Goal: Information Seeking & Learning: Compare options

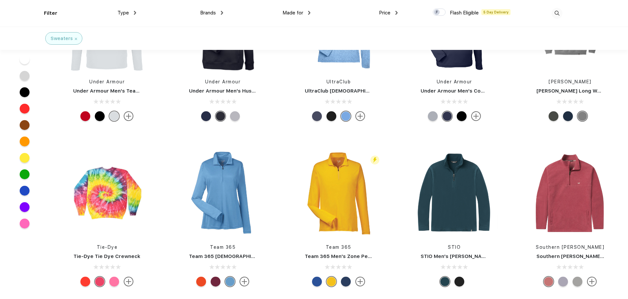
scroll to position [1968, 0]
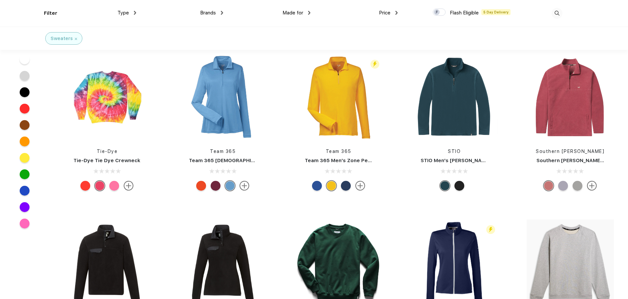
click at [112, 188] on div at bounding box center [114, 186] width 10 height 10
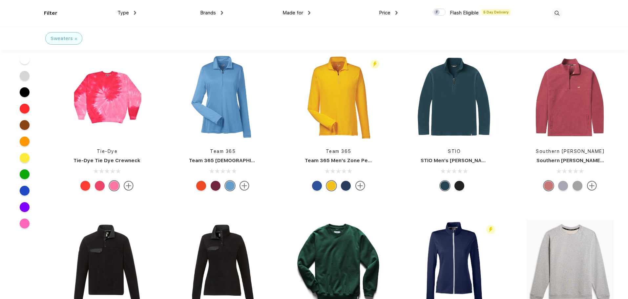
click at [88, 187] on div at bounding box center [85, 186] width 10 height 10
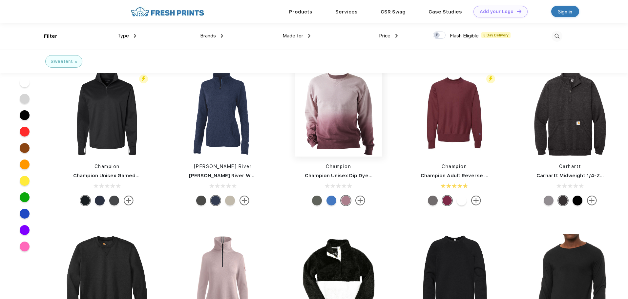
scroll to position [3575, 0]
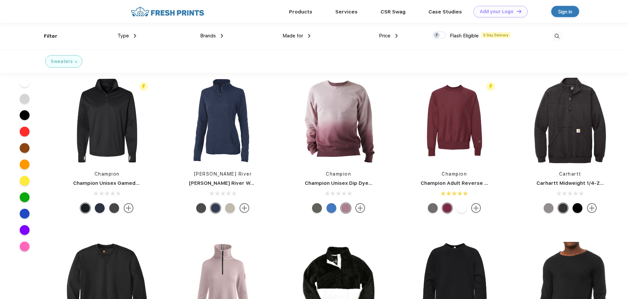
click at [358, 208] on img at bounding box center [360, 208] width 10 height 10
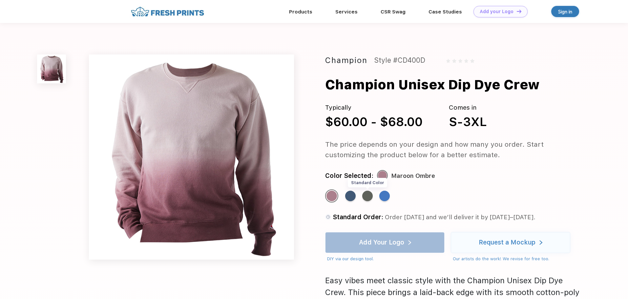
click at [369, 197] on div "Standard Color" at bounding box center [367, 196] width 10 height 10
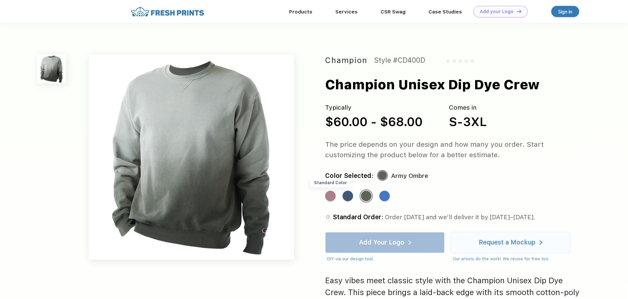
click at [330, 199] on div "Standard Color" at bounding box center [330, 196] width 10 height 10
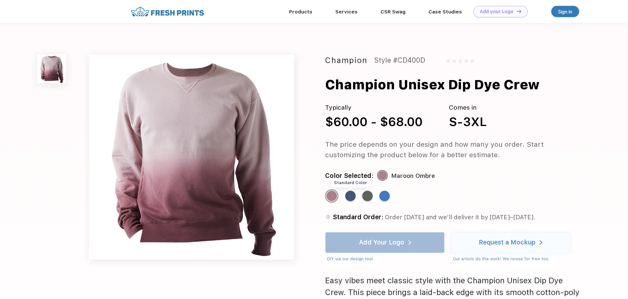
click at [350, 198] on div "Standard Color" at bounding box center [350, 196] width 10 height 10
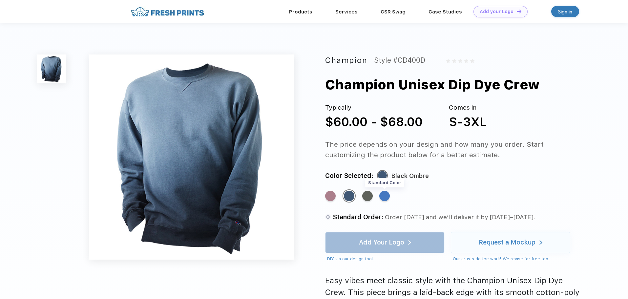
click at [382, 198] on div "Standard Color" at bounding box center [384, 196] width 10 height 10
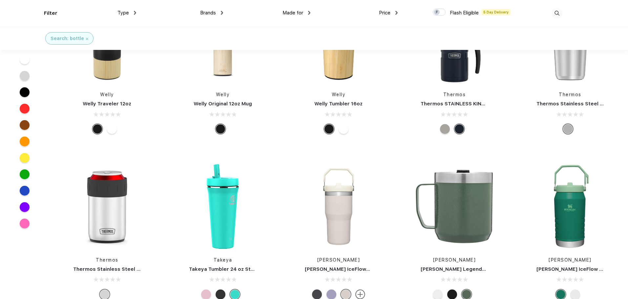
scroll to position [3247, 0]
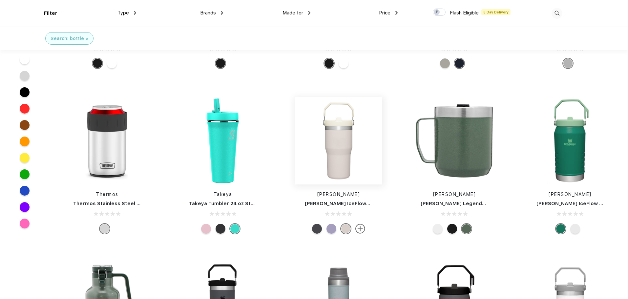
click at [350, 161] on img at bounding box center [338, 140] width 87 height 87
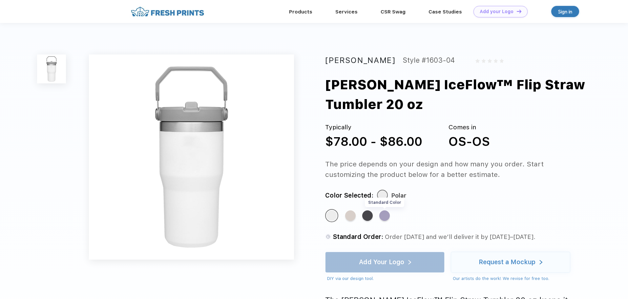
click at [388, 217] on div "Standard Color" at bounding box center [384, 215] width 10 height 10
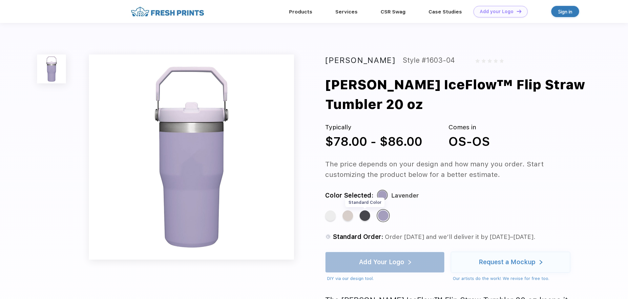
click at [368, 217] on div "Standard Color" at bounding box center [364, 215] width 10 height 10
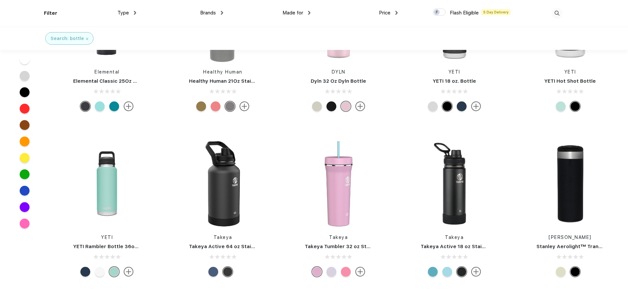
scroll to position [295, 0]
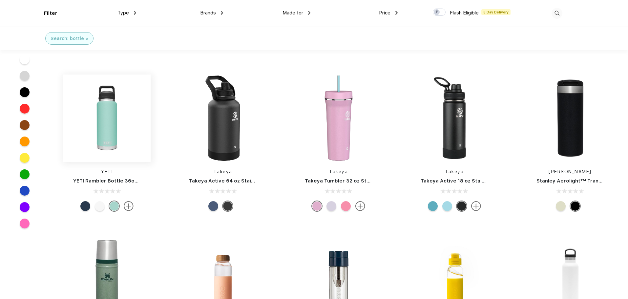
click at [106, 133] on img at bounding box center [106, 117] width 87 height 87
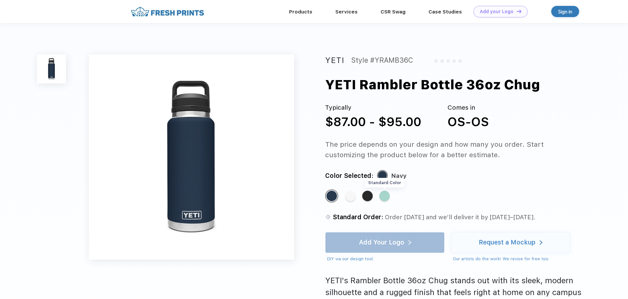
click at [389, 197] on div "Standard Color" at bounding box center [384, 196] width 10 height 10
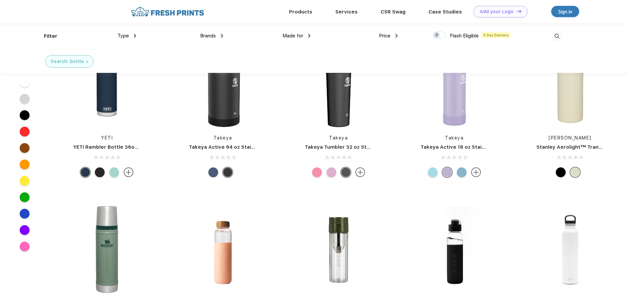
scroll to position [295, 0]
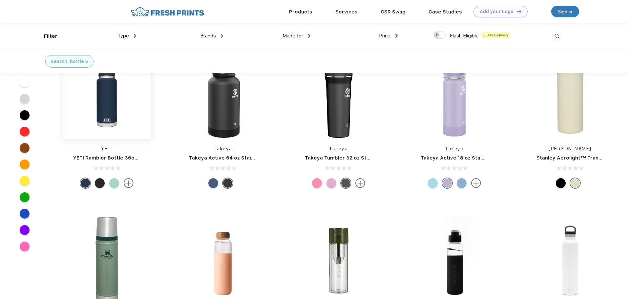
click at [114, 127] on img at bounding box center [106, 94] width 87 height 87
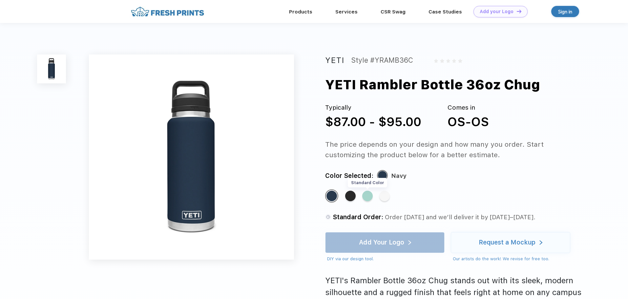
click at [366, 197] on div "Standard Color" at bounding box center [367, 196] width 10 height 10
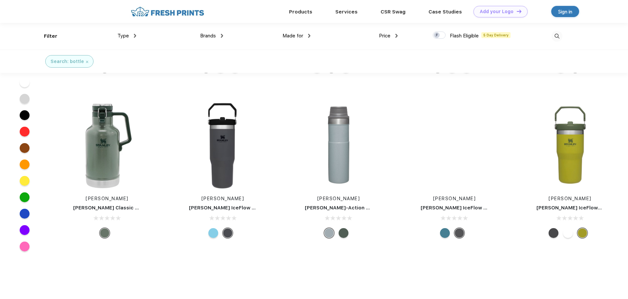
scroll to position [3378, 0]
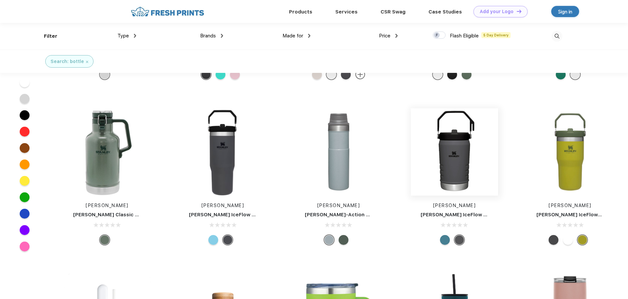
click at [452, 159] on img at bounding box center [454, 151] width 87 height 87
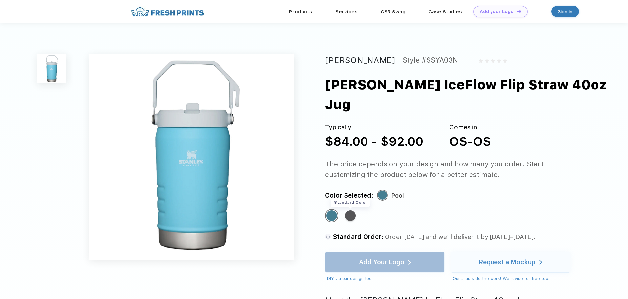
click at [351, 210] on div "Standard Color" at bounding box center [350, 215] width 10 height 10
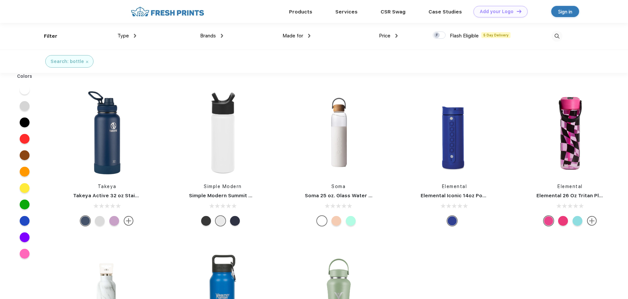
click at [28, 254] on div at bounding box center [25, 254] width 10 height 10
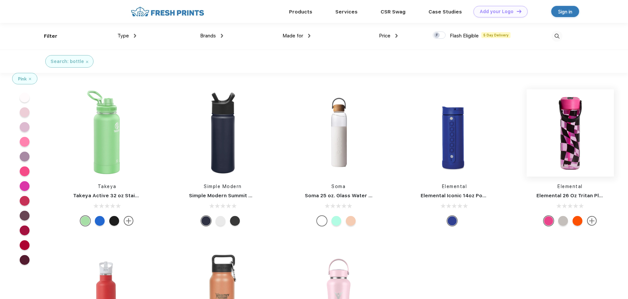
click at [564, 129] on img at bounding box center [569, 132] width 87 height 87
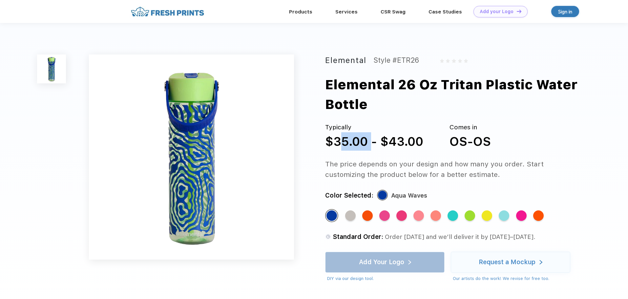
drag, startPoint x: 335, startPoint y: 139, endPoint x: 370, endPoint y: 139, distance: 34.8
click at [370, 139] on div "$35.00 - $43.00" at bounding box center [374, 141] width 98 height 18
click at [383, 213] on div "Standard Color" at bounding box center [384, 215] width 10 height 10
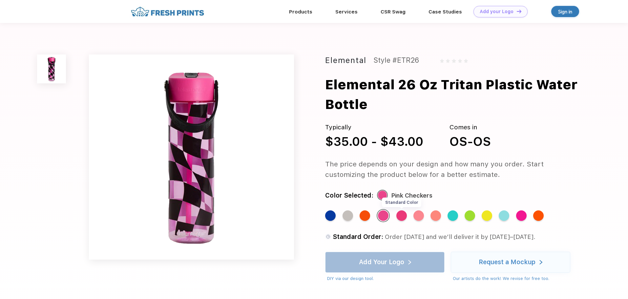
click at [399, 214] on div "Standard Color" at bounding box center [401, 215] width 10 height 10
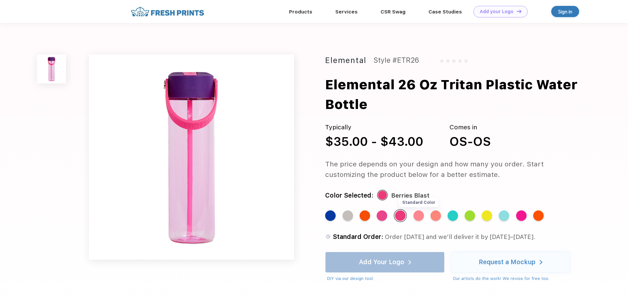
click at [416, 214] on div "Standard Color" at bounding box center [418, 215] width 10 height 10
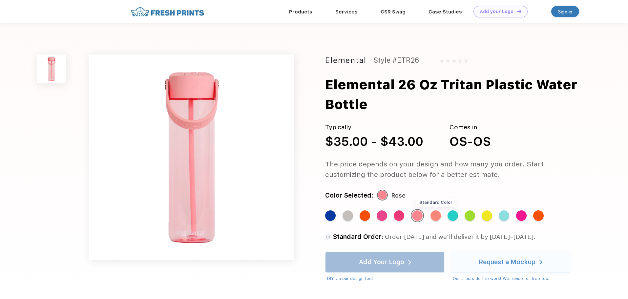
click at [436, 217] on div "Standard Color" at bounding box center [435, 215] width 10 height 10
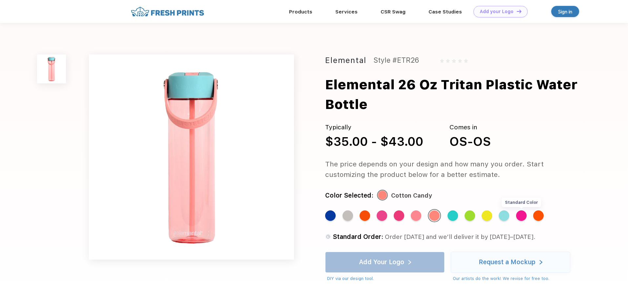
click at [522, 217] on div "Standard Color" at bounding box center [521, 215] width 10 height 10
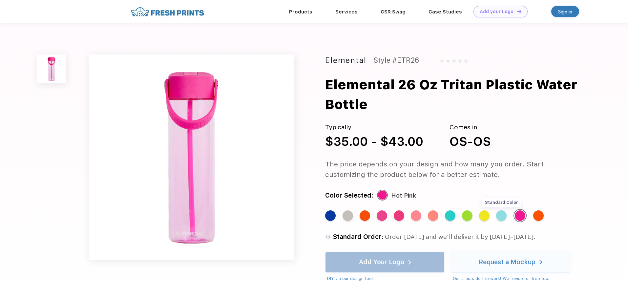
click at [499, 218] on div "Standard Color" at bounding box center [501, 215] width 10 height 10
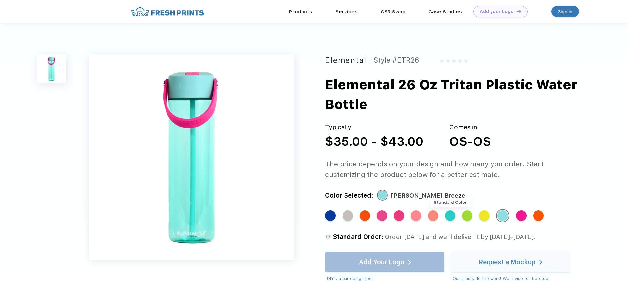
click at [453, 219] on div "Standard Color" at bounding box center [450, 215] width 10 height 10
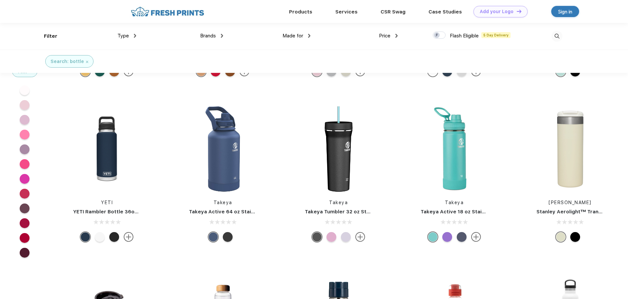
scroll to position [230, 0]
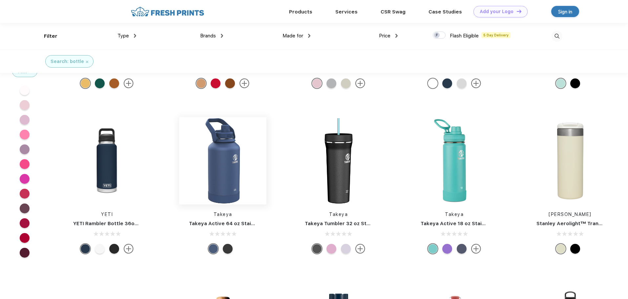
click at [227, 165] on img at bounding box center [222, 160] width 87 height 87
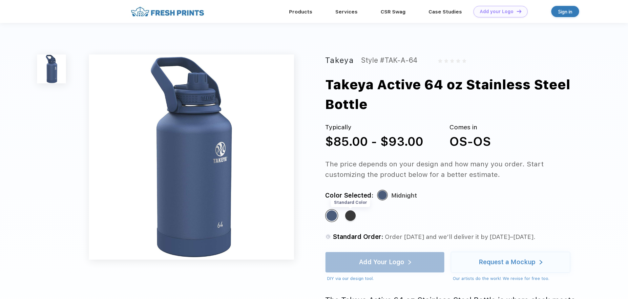
click at [349, 216] on div "Standard Color" at bounding box center [350, 215] width 10 height 10
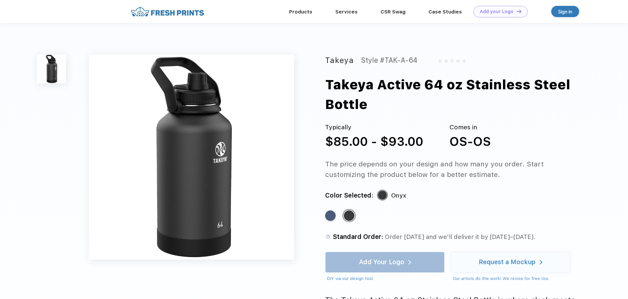
click at [337, 216] on div "Standard Color Standard Color" at bounding box center [446, 219] width 243 height 20
click at [330, 216] on div "Standard Color" at bounding box center [330, 215] width 10 height 10
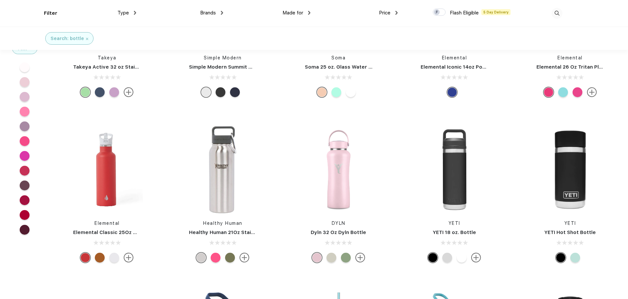
scroll to position [230, 0]
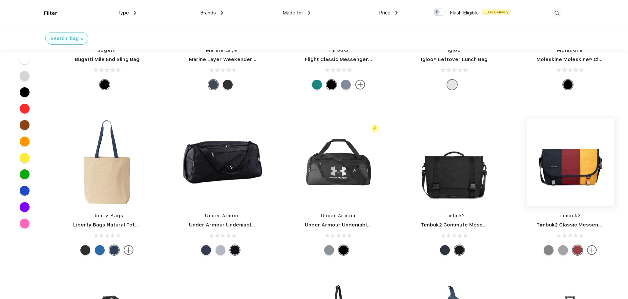
scroll to position [755, 0]
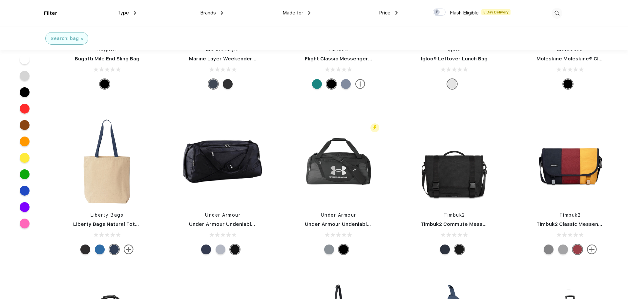
click at [561, 244] on div at bounding box center [563, 249] width 10 height 10
click at [547, 244] on div at bounding box center [548, 249] width 10 height 10
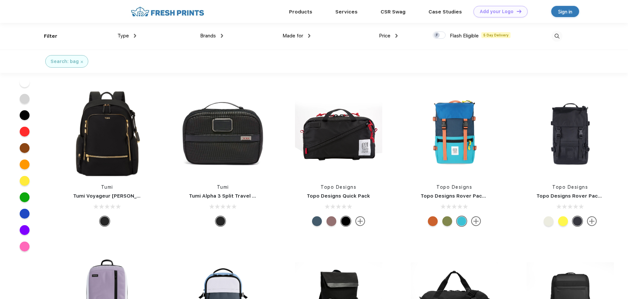
scroll to position [2558, 0]
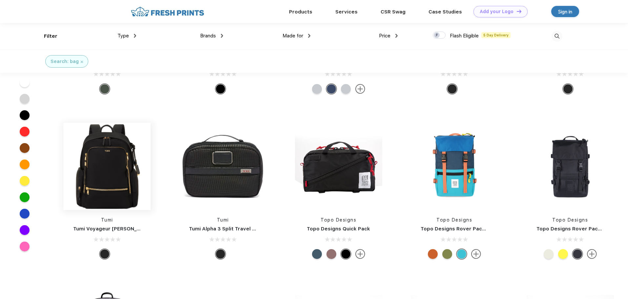
click at [108, 155] on img at bounding box center [106, 166] width 87 height 87
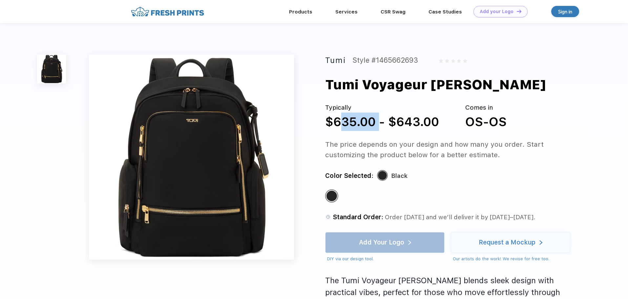
drag, startPoint x: 334, startPoint y: 125, endPoint x: 377, endPoint y: 120, distance: 42.6
click at [377, 120] on div "$635.00 - $643.00" at bounding box center [382, 121] width 114 height 18
click at [464, 152] on div "The price depends on your design and how many you order. Start customizing the …" at bounding box center [453, 149] width 257 height 21
drag, startPoint x: 335, startPoint y: 108, endPoint x: 344, endPoint y: 108, distance: 9.2
click at [344, 108] on div "Typically" at bounding box center [382, 108] width 114 height 10
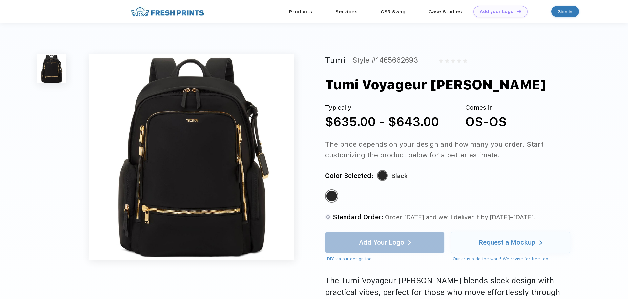
click at [427, 148] on div "The price depends on your design and how many you order. Start customizing the …" at bounding box center [453, 149] width 257 height 21
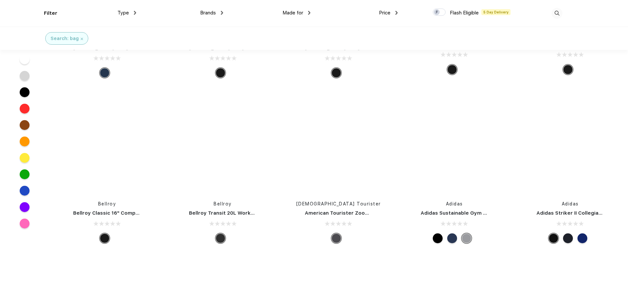
scroll to position [6186, 0]
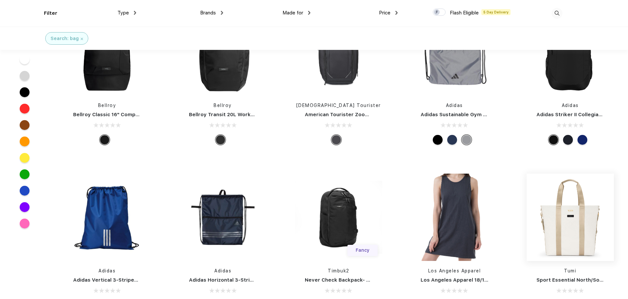
click at [570, 187] on img at bounding box center [569, 216] width 87 height 87
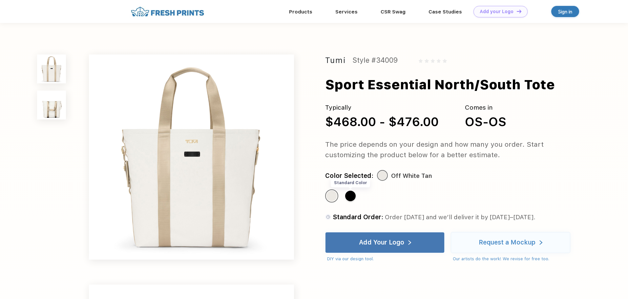
click at [352, 197] on div "Standard Color" at bounding box center [350, 196] width 10 height 10
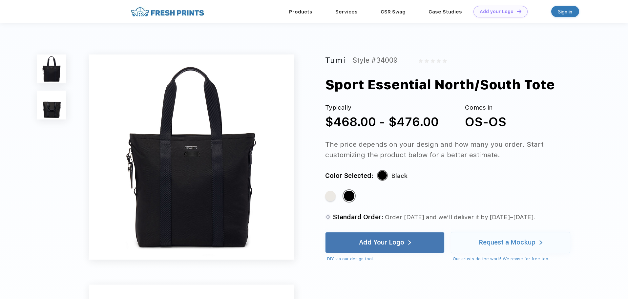
click at [49, 105] on img at bounding box center [51, 105] width 29 height 29
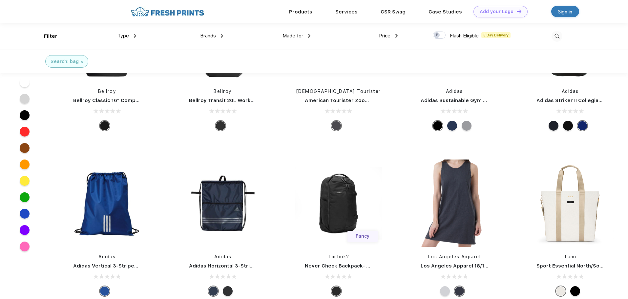
scroll to position [5947, 0]
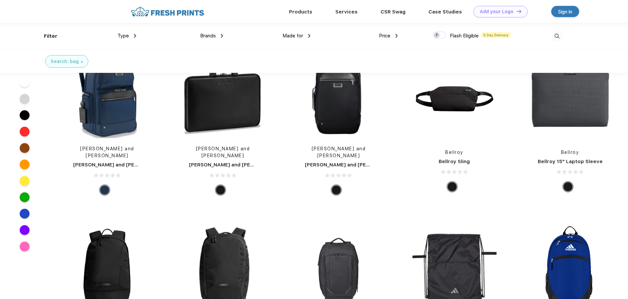
click at [308, 33] on div "Made for" at bounding box center [296, 36] width 28 height 8
